Goal: Check status: Check status

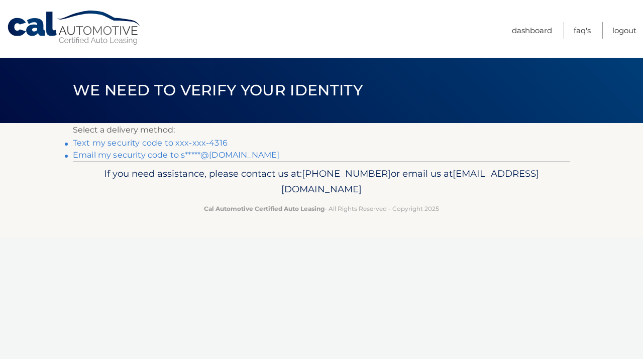
click at [205, 142] on link "Text my security code to xxx-xxx-4316" at bounding box center [150, 143] width 155 height 10
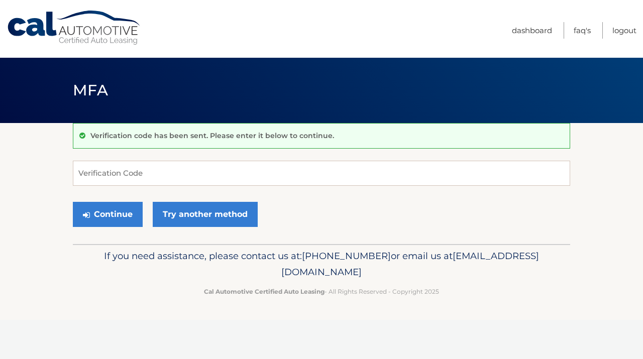
click at [170, 164] on input "Verification Code" at bounding box center [321, 173] width 497 height 25
type input "655525"
click at [113, 216] on button "Continue" at bounding box center [108, 214] width 70 height 25
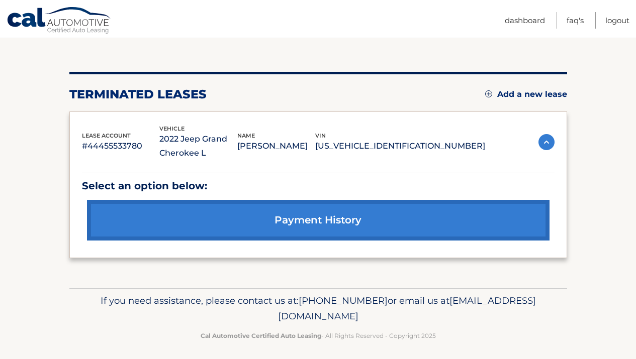
scroll to position [102, 0]
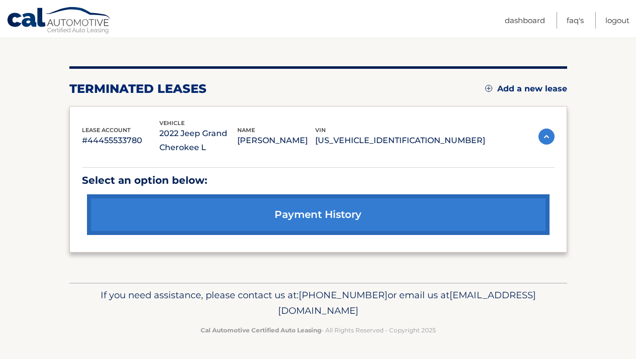
click at [405, 214] on link "payment history" at bounding box center [318, 214] width 462 height 41
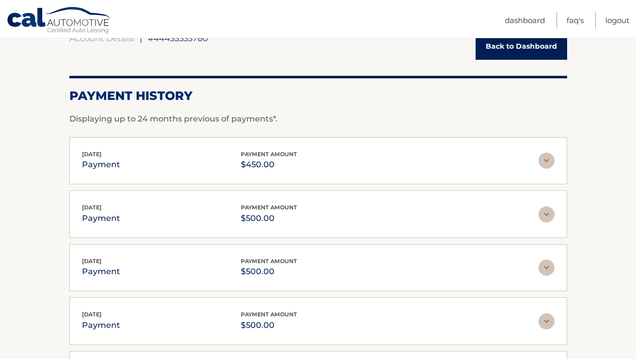
scroll to position [110, 0]
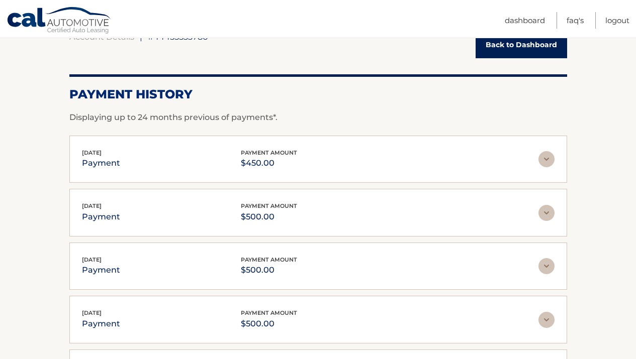
click at [542, 159] on img at bounding box center [546, 159] width 16 height 16
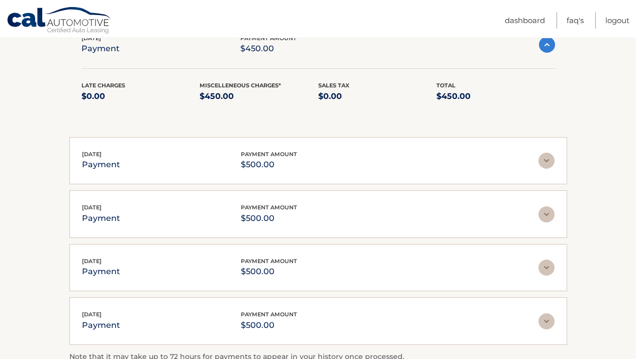
scroll to position [225, 0]
click at [550, 161] on img at bounding box center [546, 160] width 16 height 16
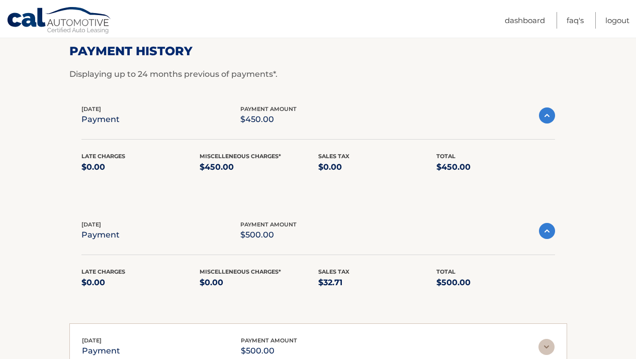
scroll to position [154, 0]
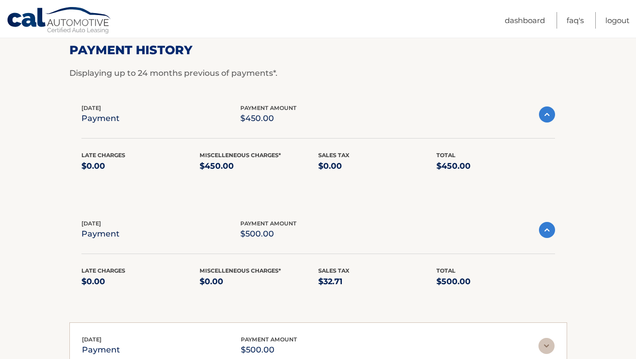
click at [545, 234] on img at bounding box center [547, 230] width 16 height 16
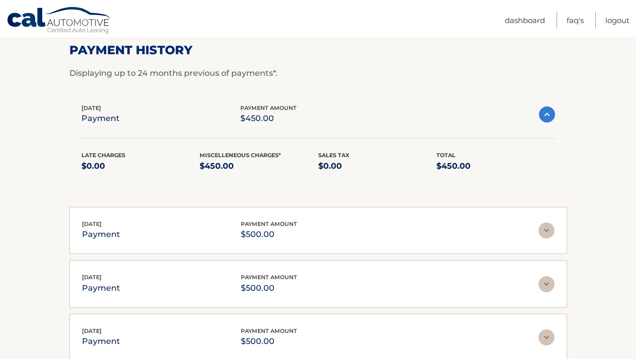
click at [550, 118] on img at bounding box center [547, 115] width 16 height 16
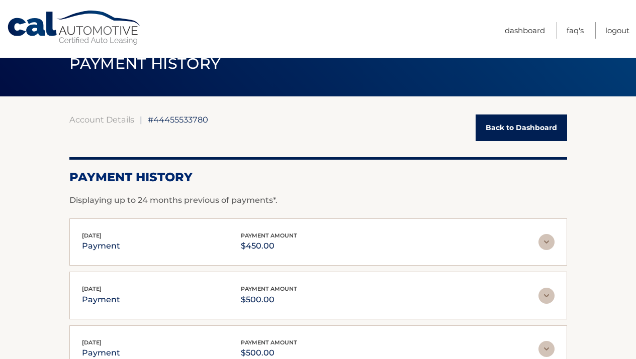
scroll to position [0, 0]
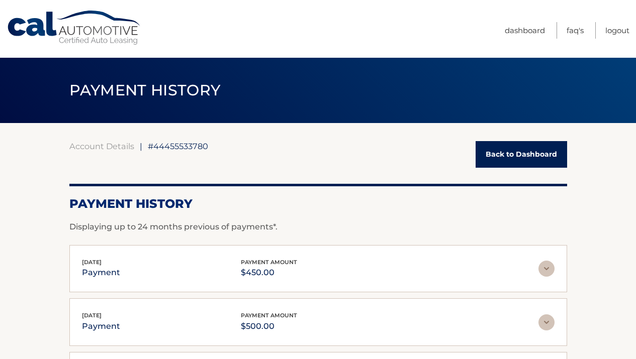
click at [174, 147] on span "#44455533780" at bounding box center [178, 146] width 60 height 10
click at [169, 146] on span "#44455533780" at bounding box center [178, 146] width 60 height 10
click at [525, 154] on link "Back to Dashboard" at bounding box center [520, 154] width 91 height 27
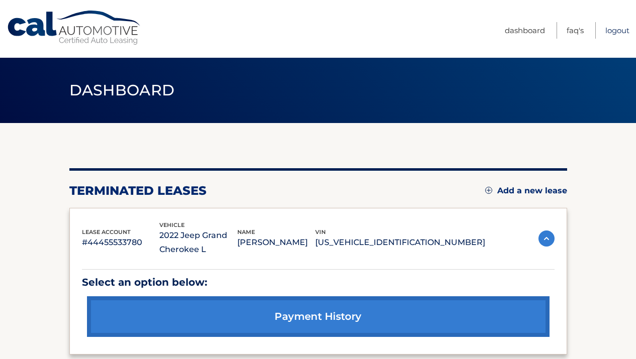
click at [618, 29] on link "Logout" at bounding box center [617, 30] width 24 height 17
